Goal: Task Accomplishment & Management: Use online tool/utility

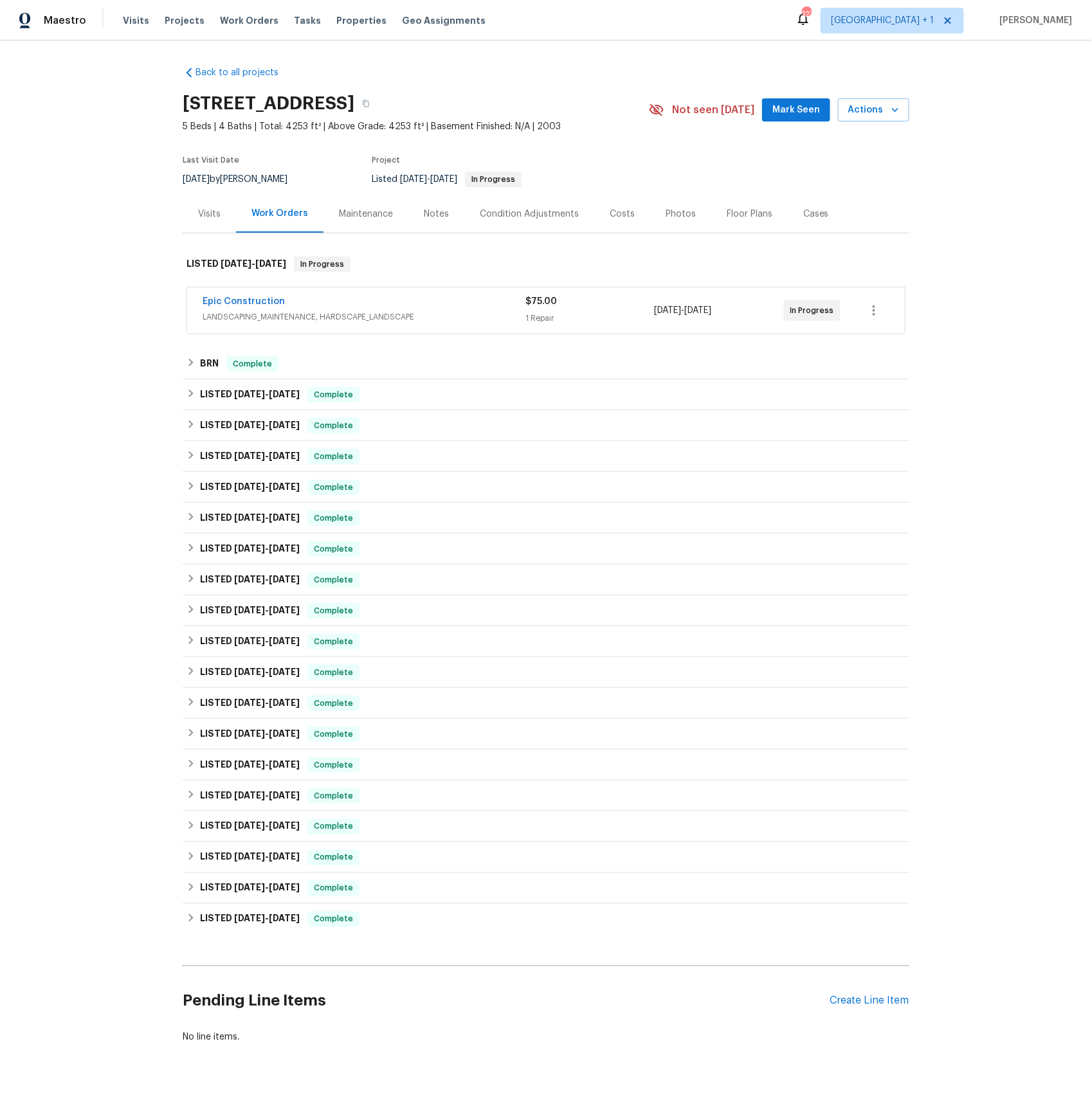
click at [219, 312] on span "LANDSCAPING_MAINTENANCE, HARDSCAPE_LANDSCAPE" at bounding box center [364, 317] width 323 height 13
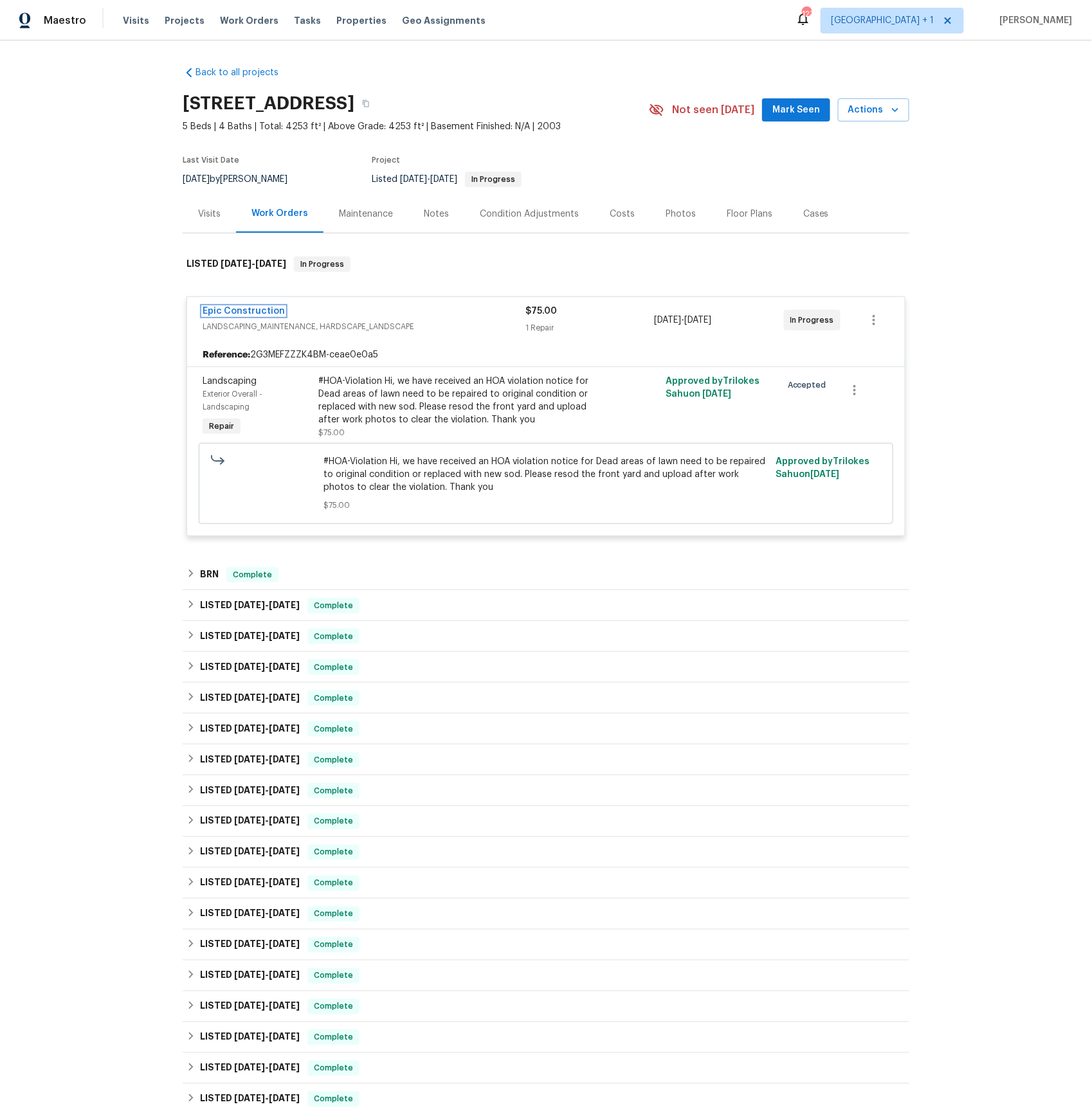
click at [240, 309] on link "Epic Construction" at bounding box center [244, 311] width 83 height 9
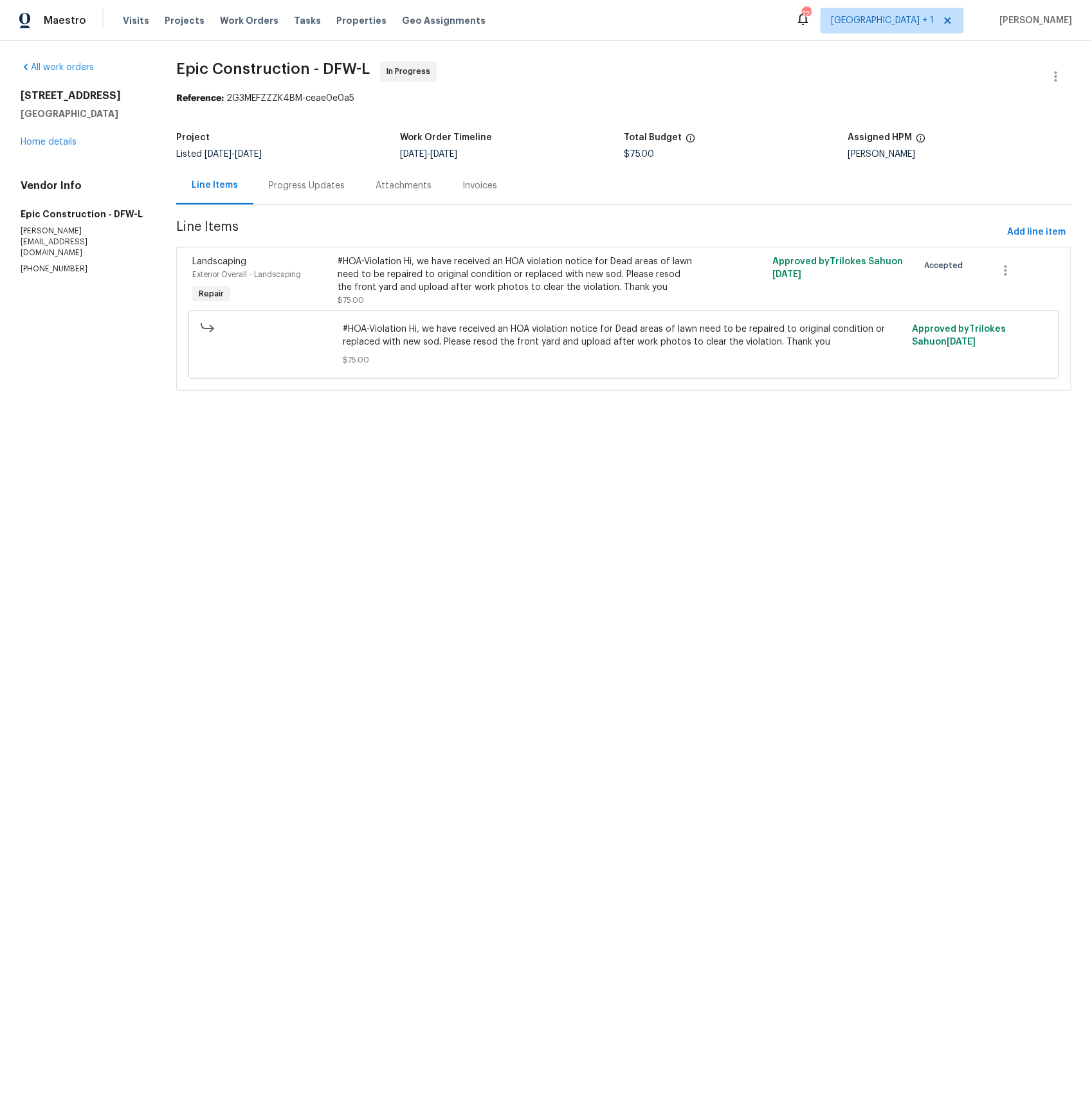
drag, startPoint x: 469, startPoint y: 187, endPoint x: 497, endPoint y: 204, distance: 32.8
click at [469, 187] on div "Invoices" at bounding box center [480, 186] width 35 height 13
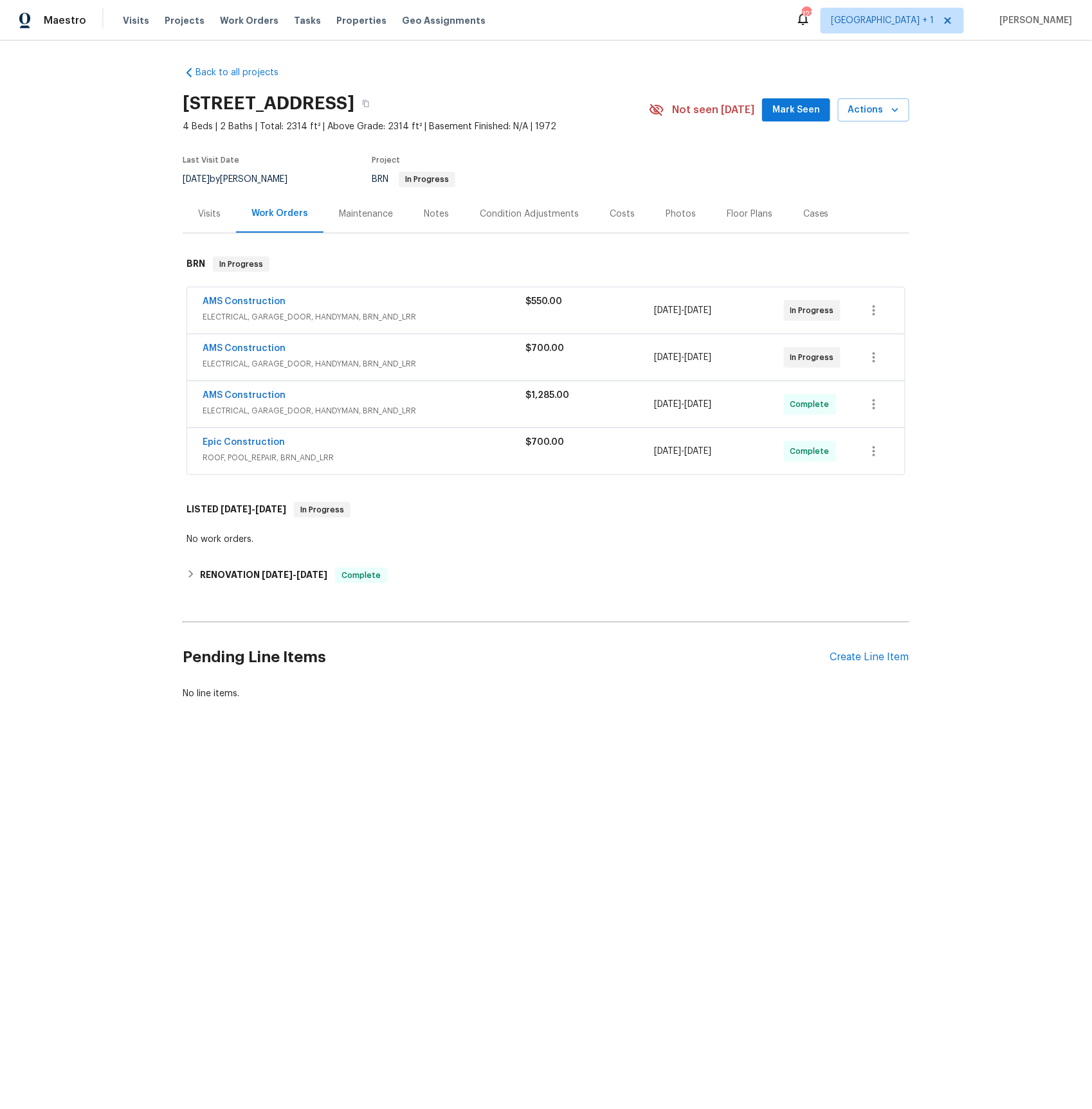
click at [236, 314] on span "ELECTRICAL, GARAGE_DOOR, HANDYMAN, BRN_AND_LRR" at bounding box center [364, 317] width 323 height 13
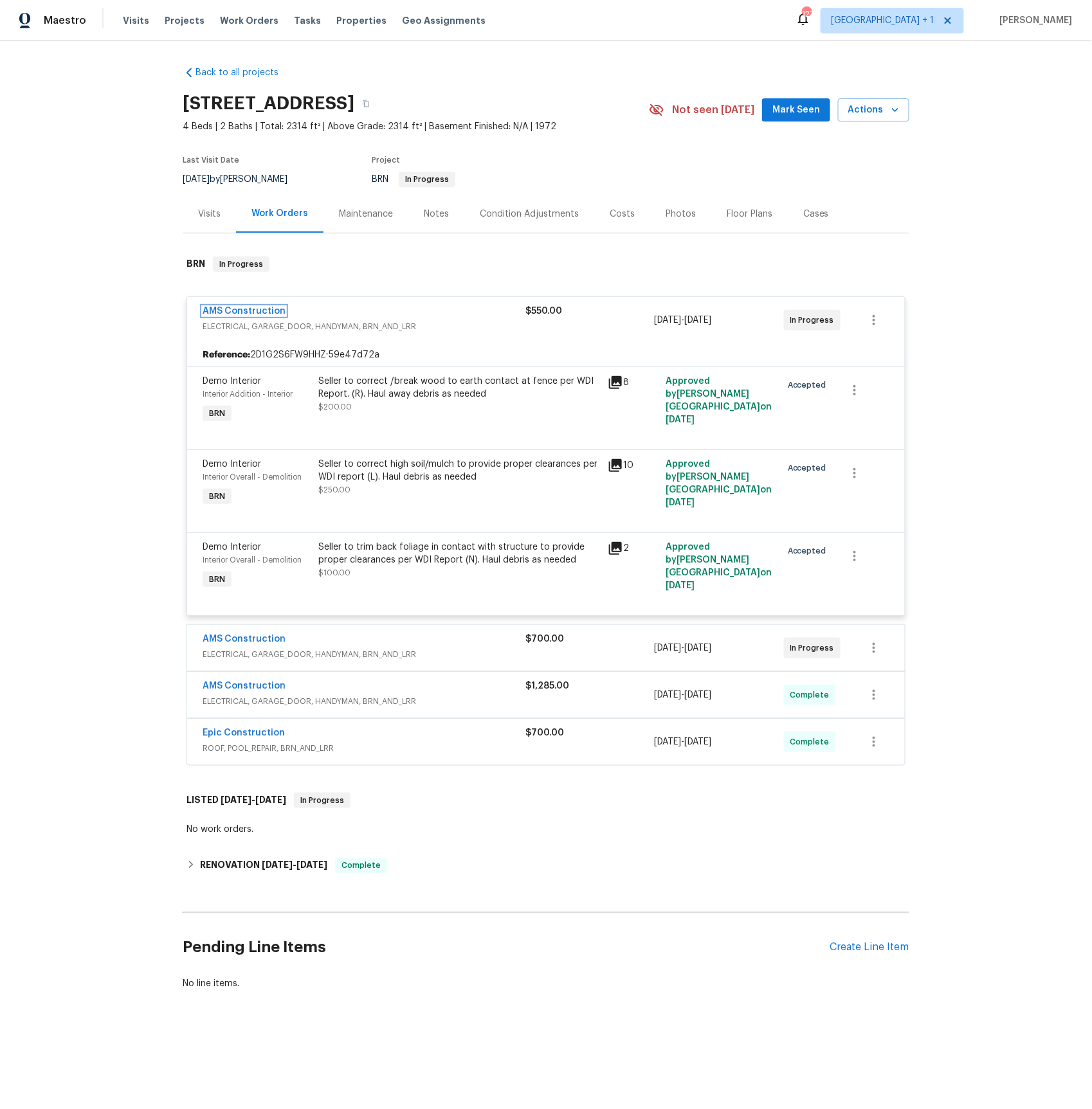
click at [236, 311] on link "AMS Construction" at bounding box center [244, 311] width 83 height 9
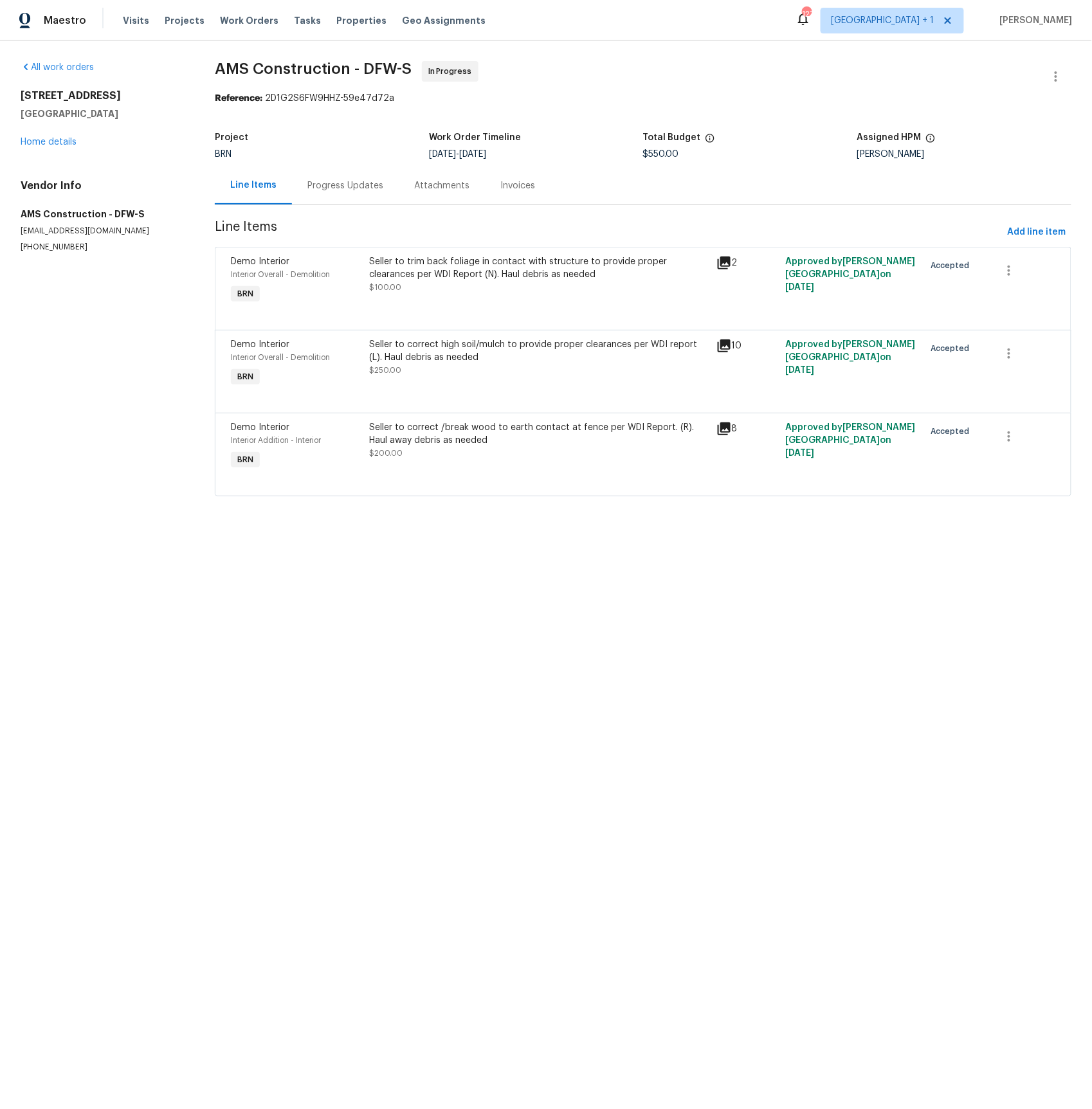
click at [529, 185] on div "Invoices" at bounding box center [518, 186] width 35 height 13
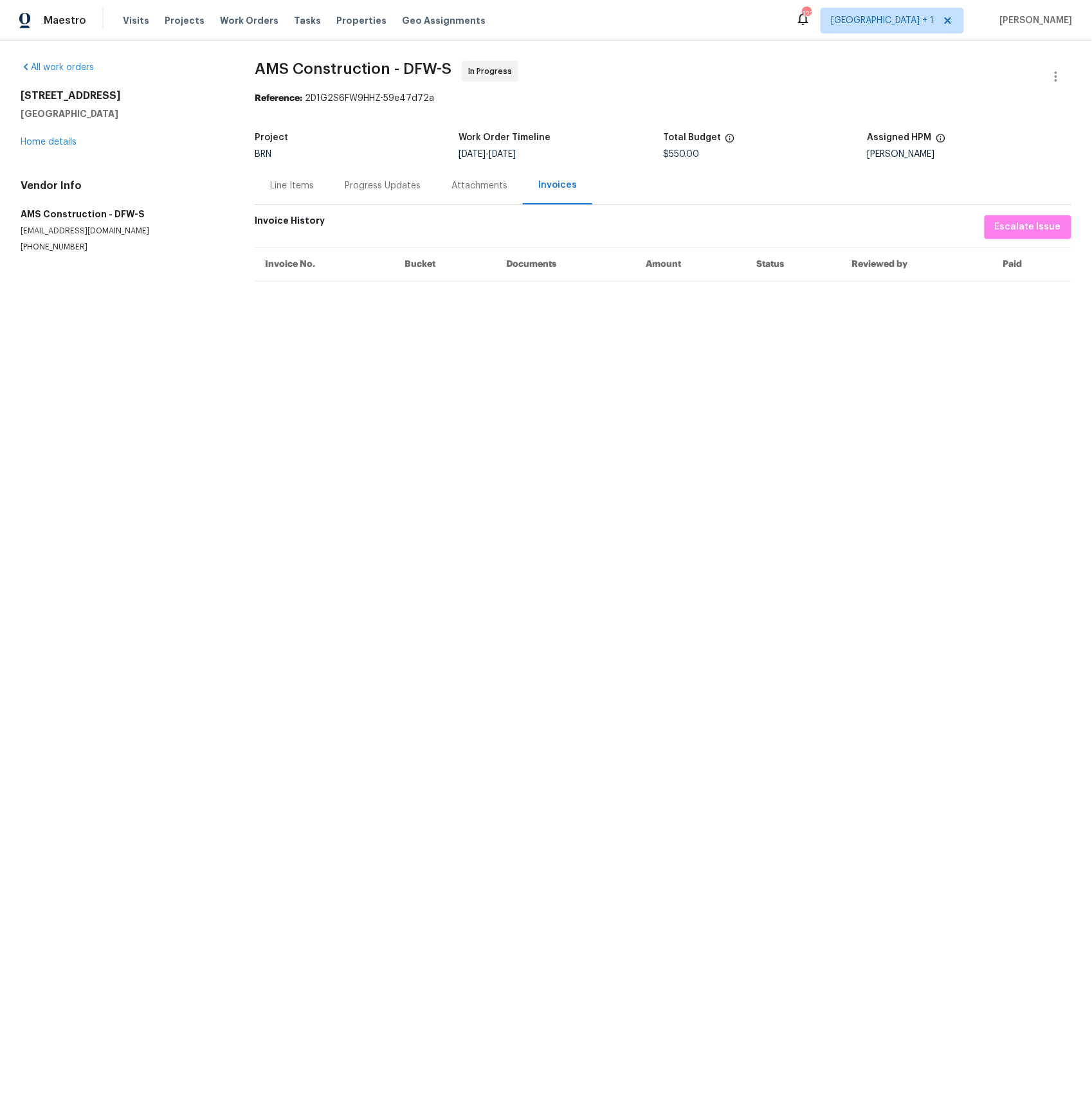
drag, startPoint x: 391, startPoint y: 184, endPoint x: 362, endPoint y: 187, distance: 29.2
click at [390, 183] on div "Progress Updates" at bounding box center [383, 186] width 76 height 13
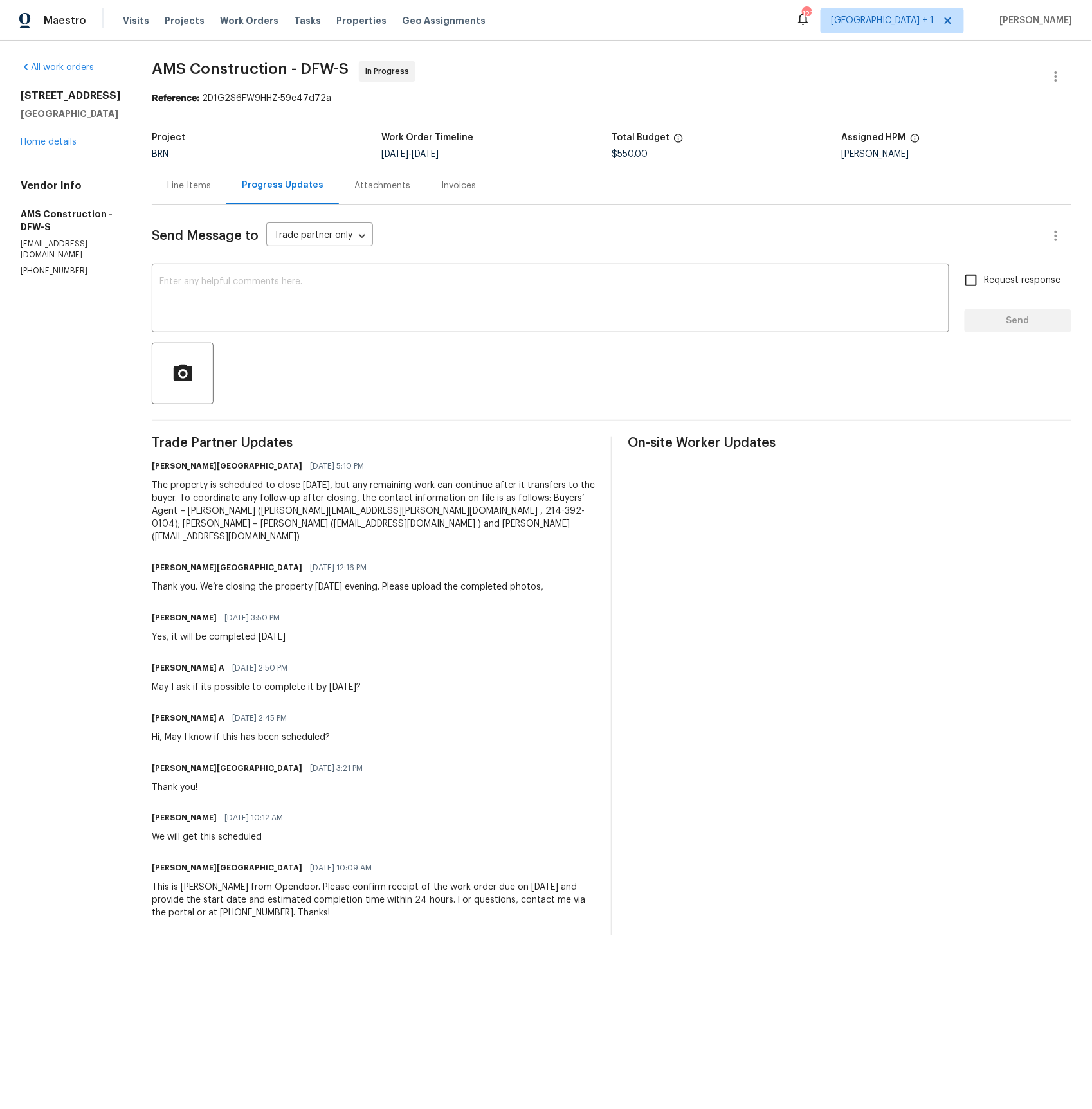
click at [207, 185] on div "Line Items" at bounding box center [189, 186] width 44 height 13
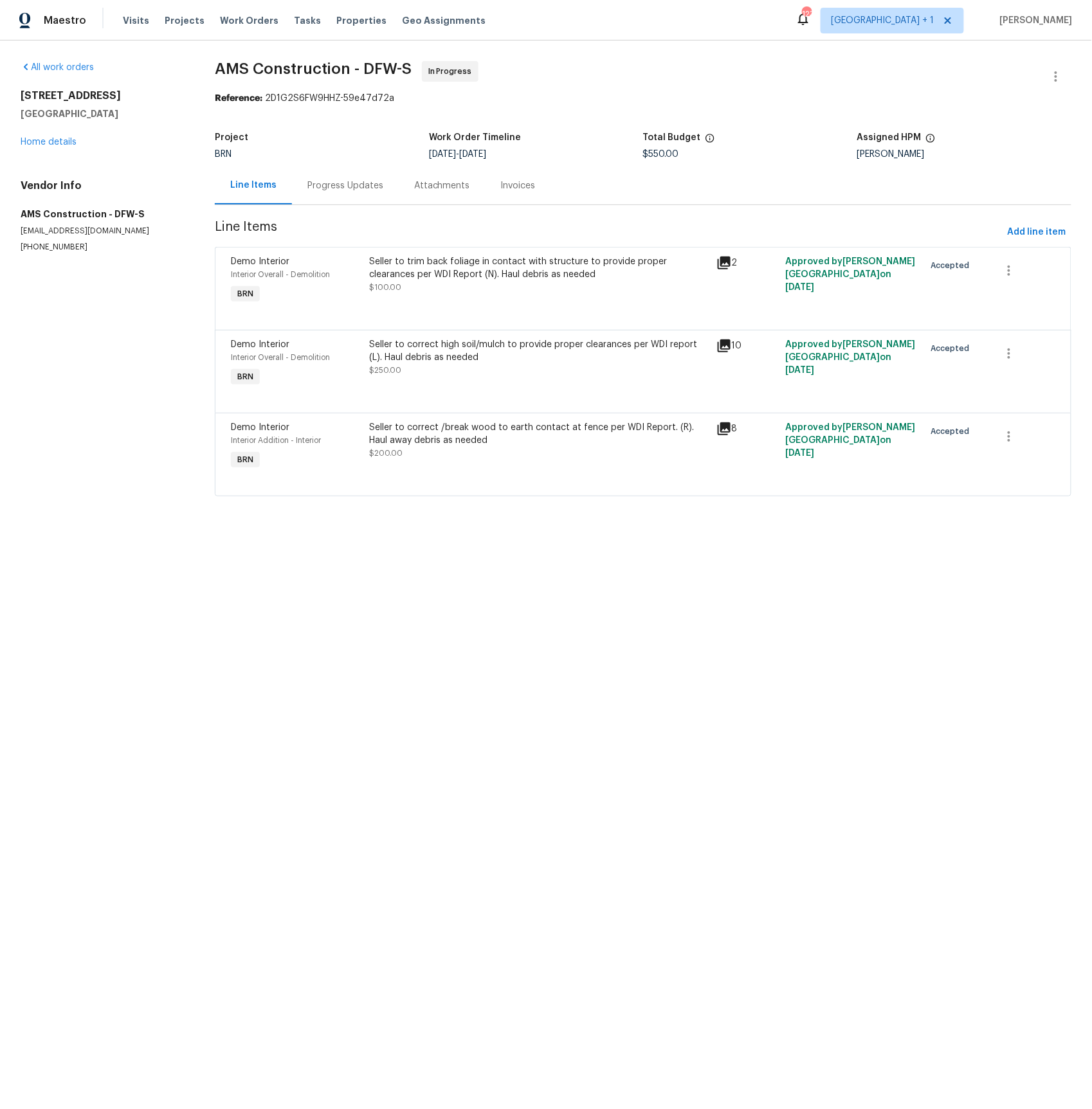
click at [368, 187] on div "Progress Updates" at bounding box center [345, 186] width 76 height 13
